Goal: Transaction & Acquisition: Purchase product/service

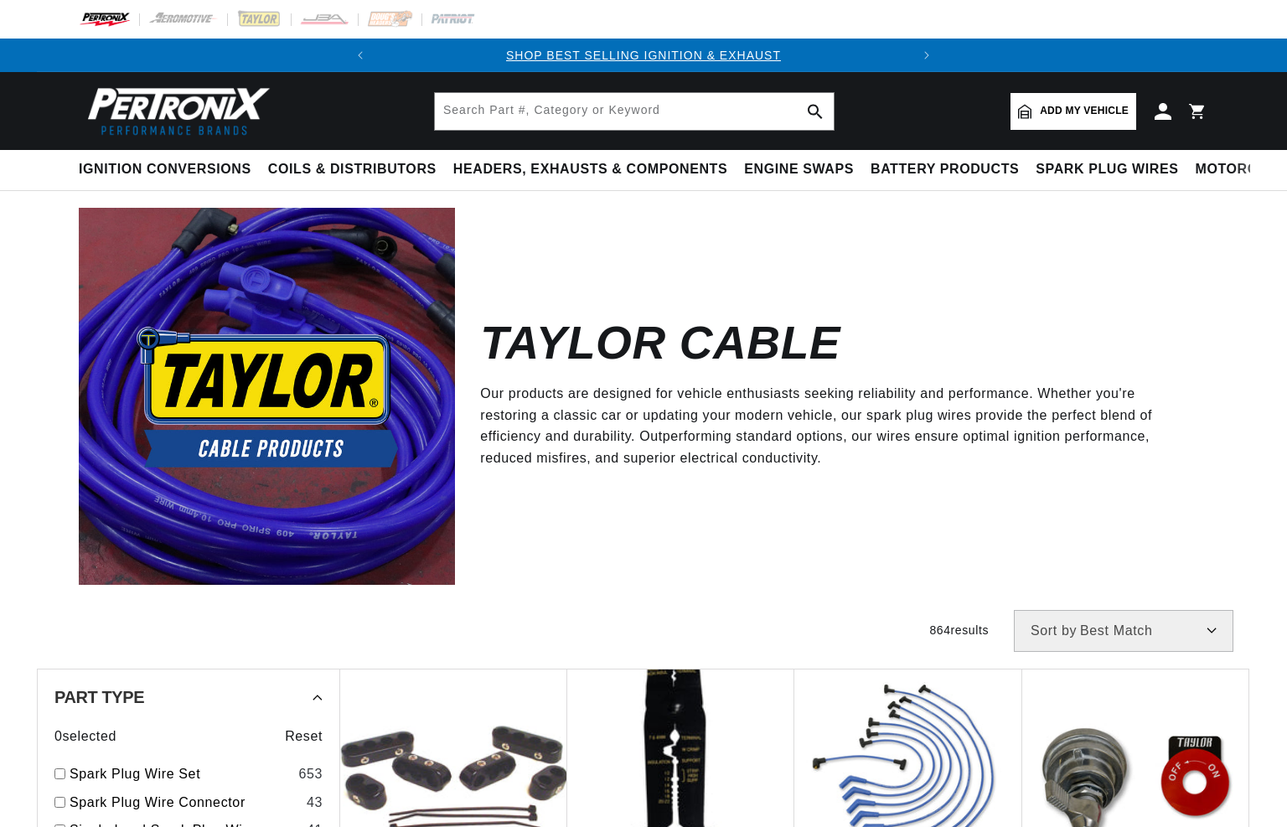
click at [533, 113] on input "text" at bounding box center [634, 111] width 399 height 37
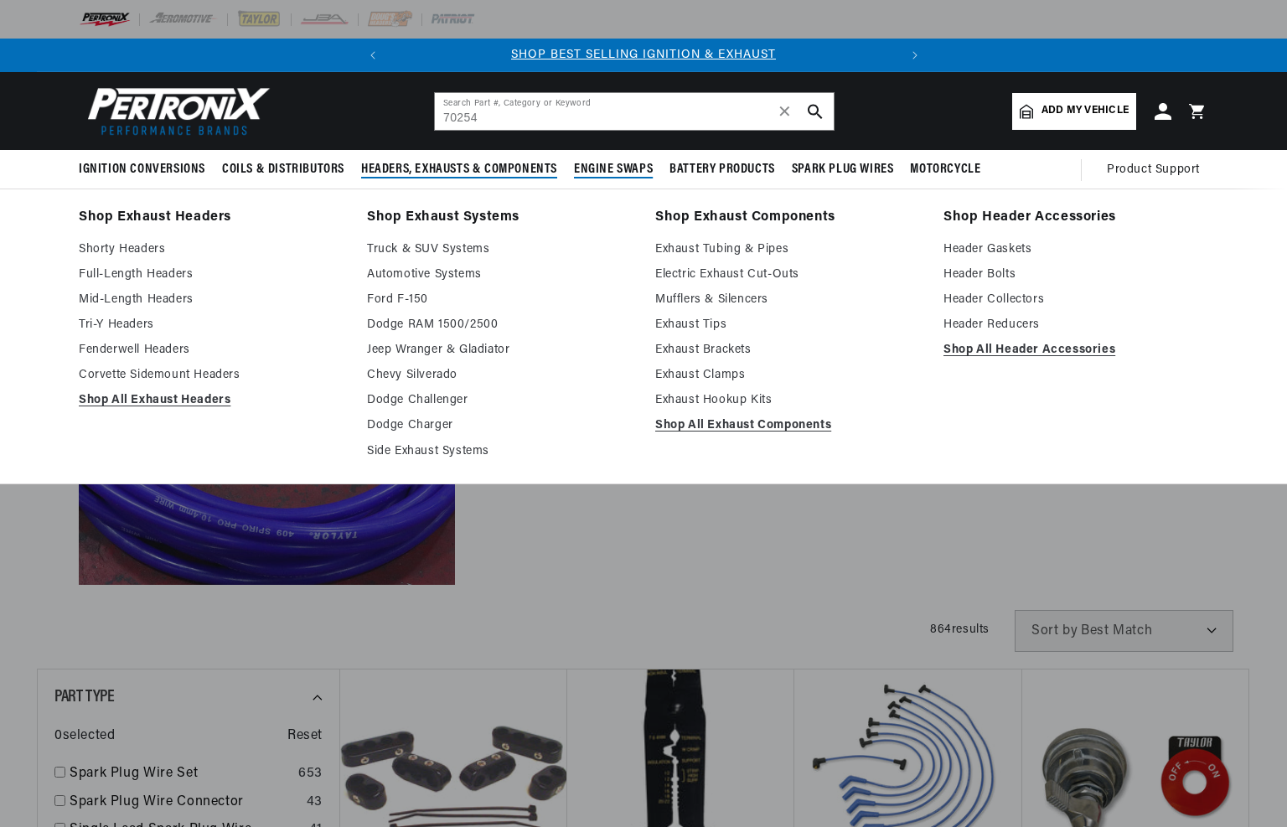
type input "70254"
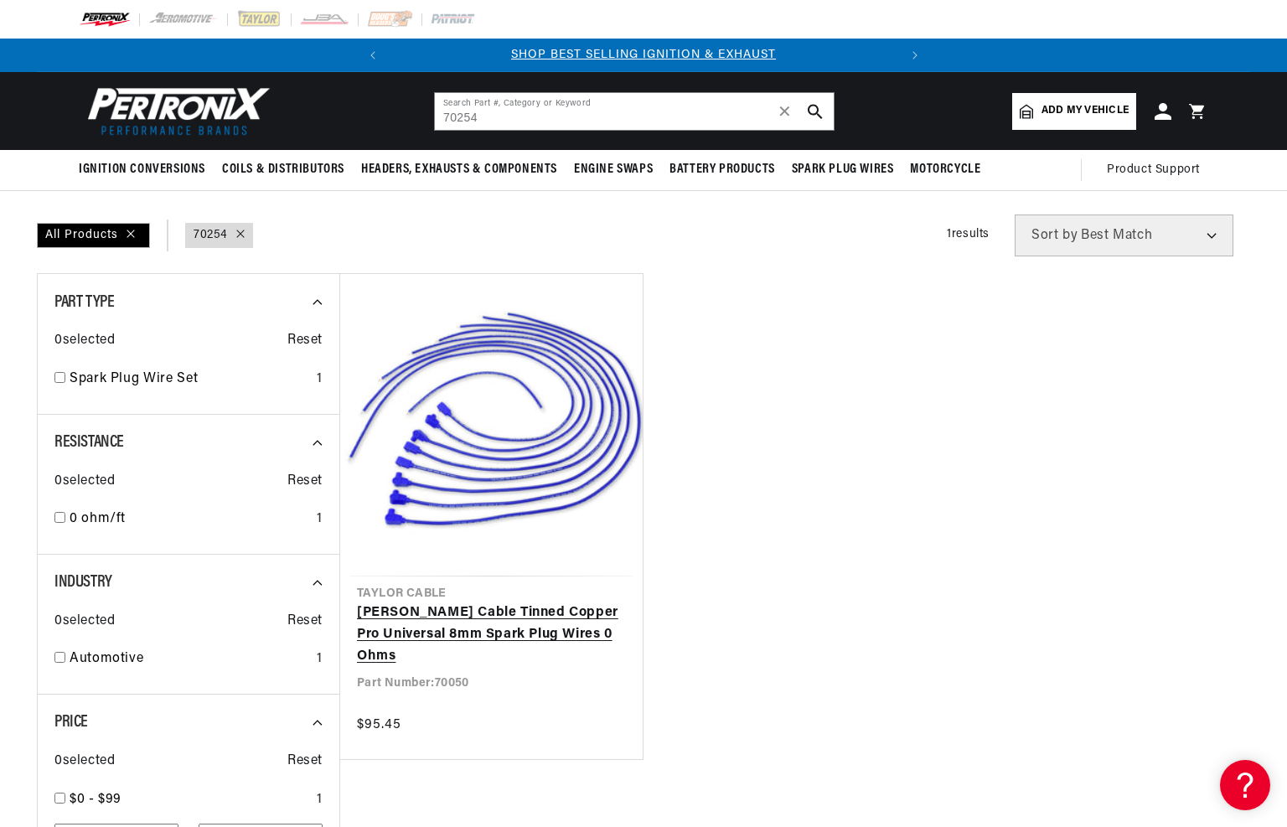
click at [479, 603] on link "[PERSON_NAME] Cable Tinned Copper Pro Universal 8mm Spark Plug Wires 0 Ohms" at bounding box center [491, 635] width 269 height 65
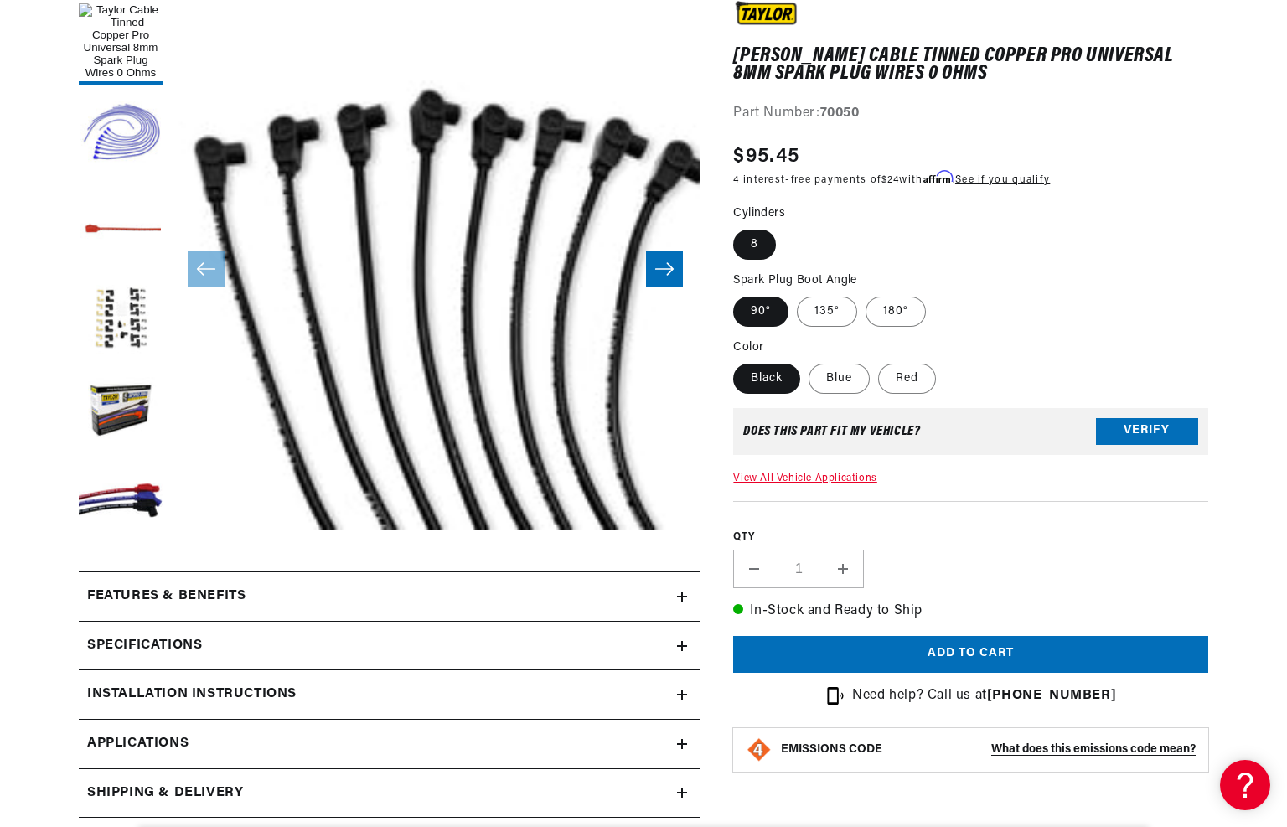
scroll to position [503, 0]
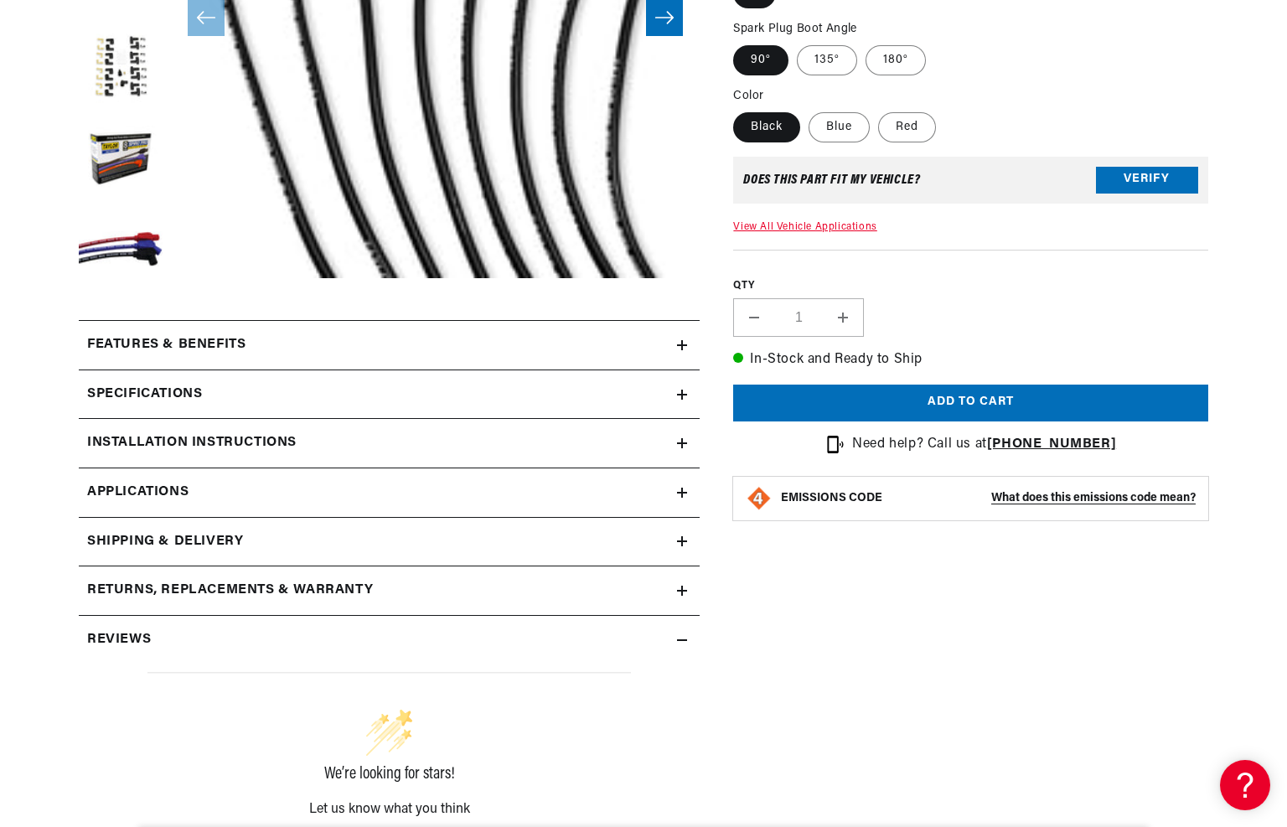
click at [681, 390] on icon at bounding box center [682, 395] width 10 height 10
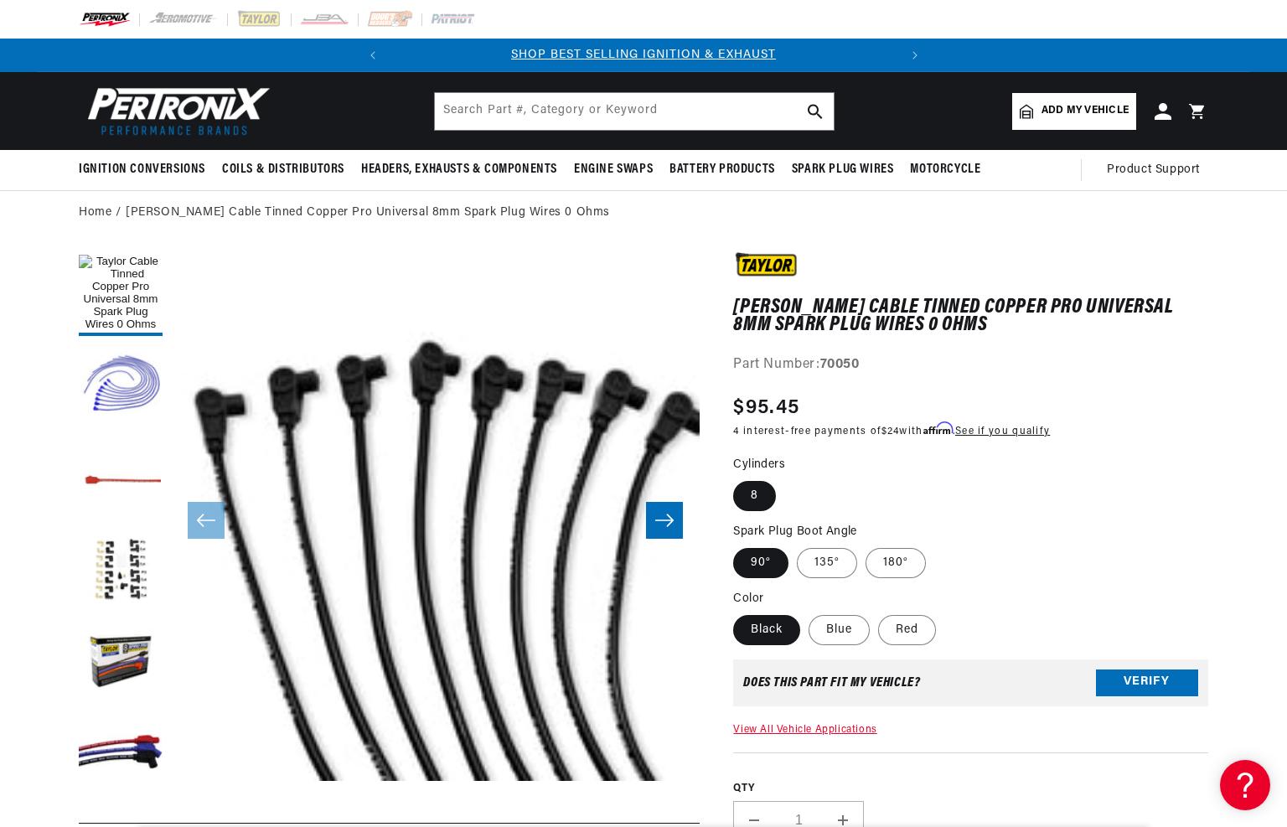
scroll to position [0, 508]
